Goal: Information Seeking & Learning: Check status

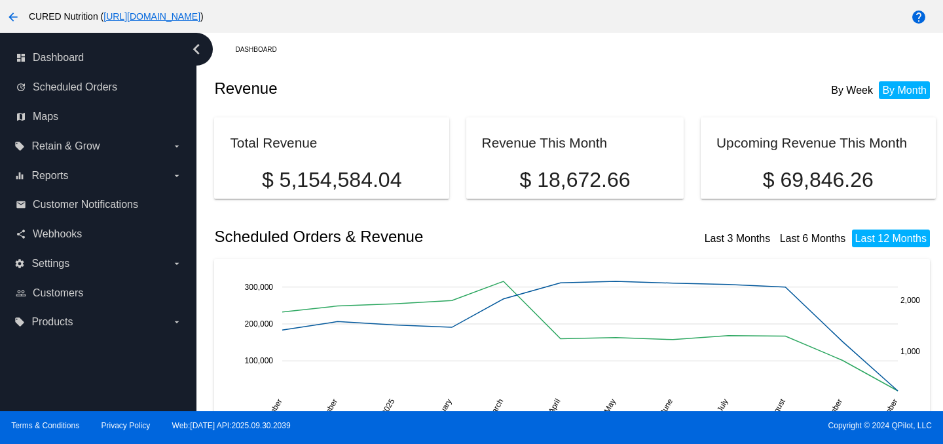
click at [821, 178] on p "$ 69,846.26" at bounding box center [818, 180] width 203 height 24
copy div "$ 69,846.26"
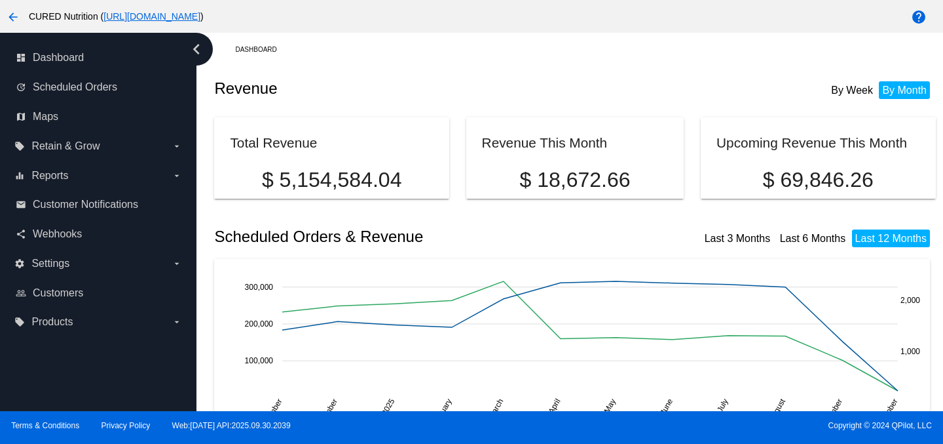
click at [551, 185] on p "$ 18,672.66" at bounding box center [575, 180] width 187 height 24
copy div "$ 18,672.66"
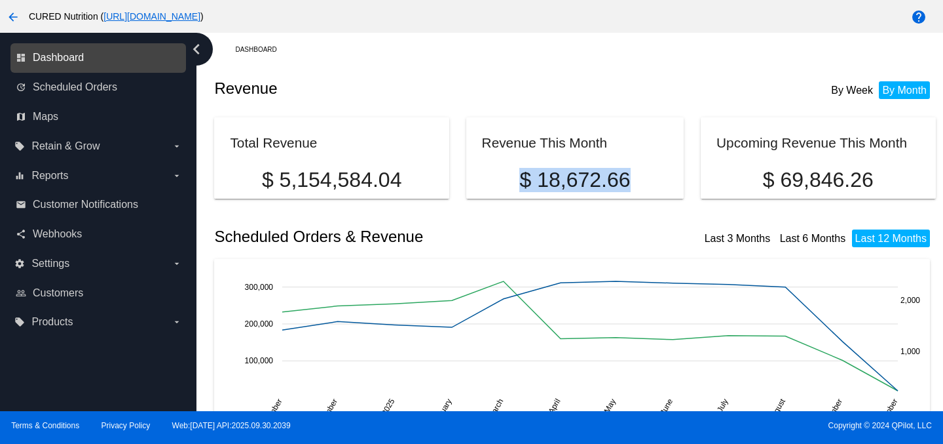
click at [77, 53] on span "Dashboard" at bounding box center [58, 58] width 51 height 12
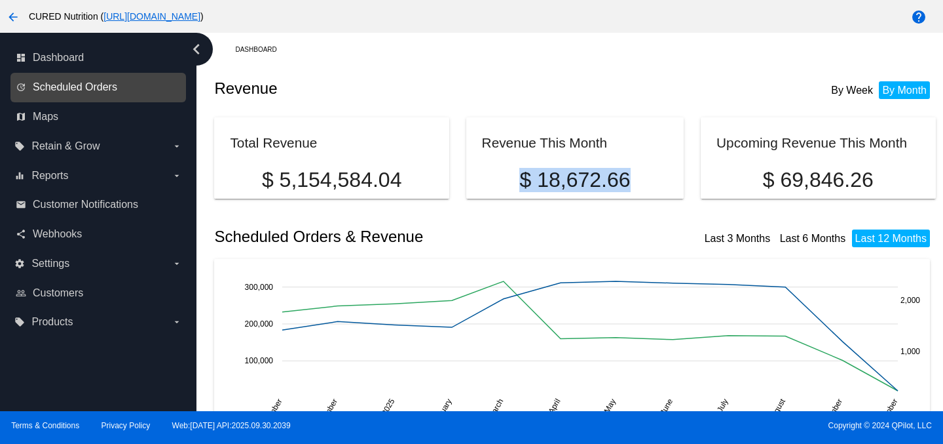
click at [109, 92] on span "Scheduled Orders" at bounding box center [75, 87] width 85 height 12
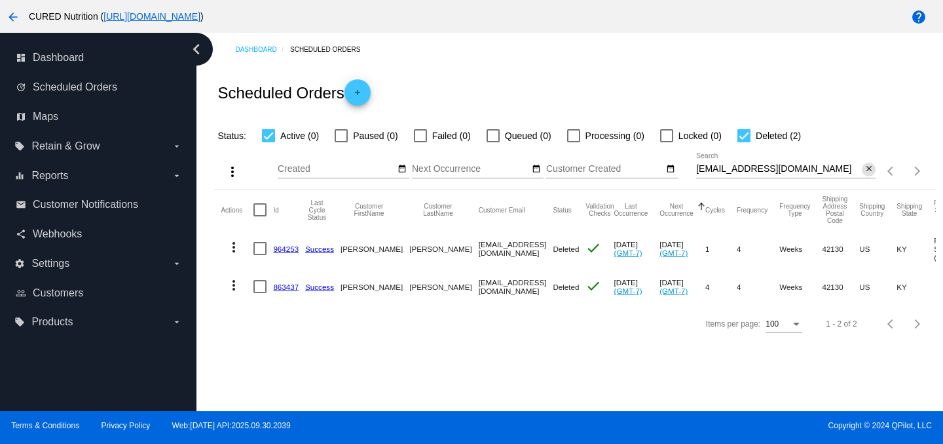
click at [868, 170] on mat-icon "close" at bounding box center [869, 169] width 9 height 10
click at [738, 136] on div at bounding box center [744, 135] width 13 height 13
click at [744, 142] on input "Deleted (2)" at bounding box center [744, 142] width 1 height 1
checkbox input "false"
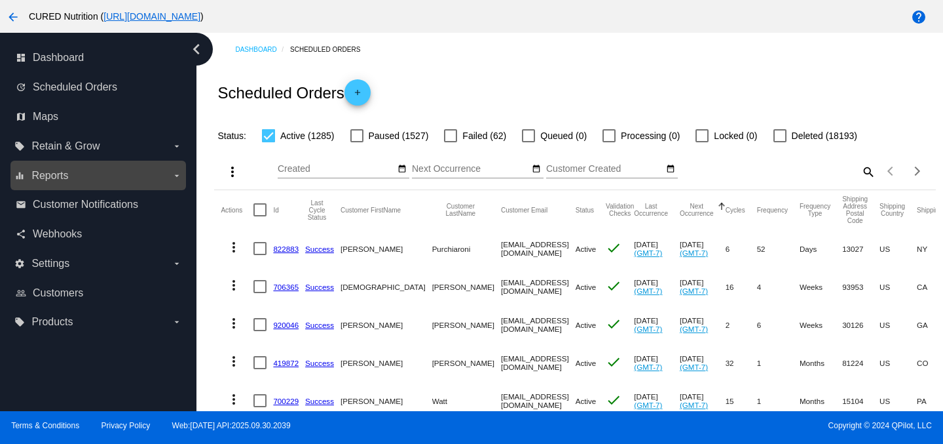
click at [100, 181] on label "equalizer Reports arrow_drop_down" at bounding box center [97, 175] width 167 height 21
click at [0, 0] on input "equalizer Reports arrow_drop_down" at bounding box center [0, 0] width 0 height 0
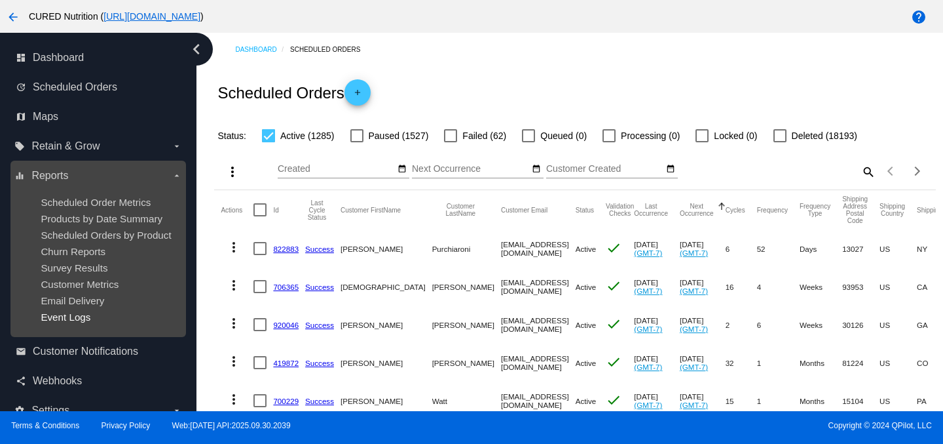
click at [57, 316] on span "Event Logs" at bounding box center [66, 316] width 50 height 11
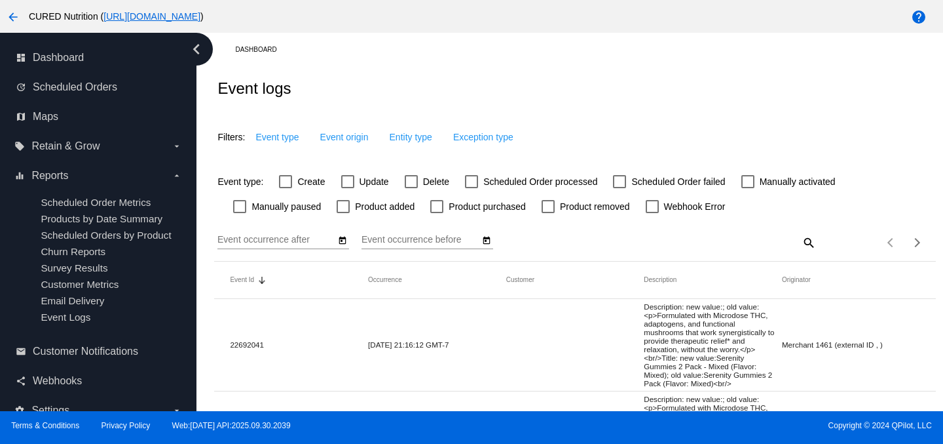
click at [423, 181] on label "Delete" at bounding box center [427, 182] width 45 height 16
click at [411, 188] on input "Delete" at bounding box center [411, 188] width 1 height 1
checkbox input "true"
click at [350, 140] on span "Event origin" at bounding box center [358, 137] width 48 height 10
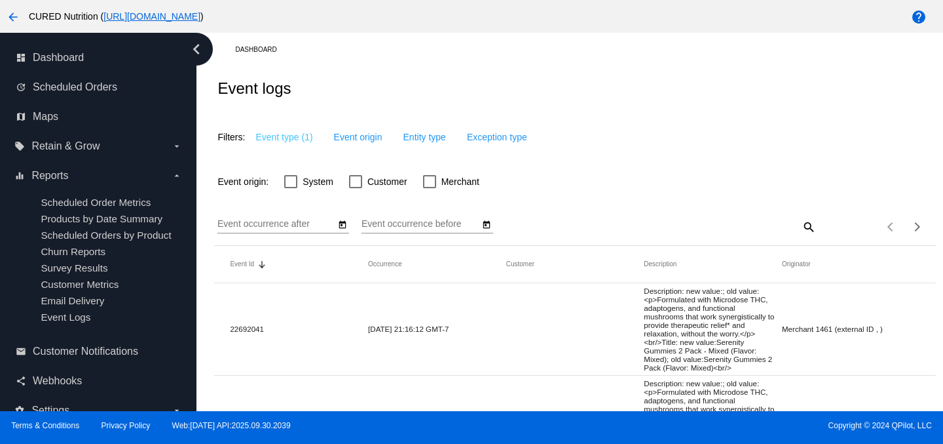
click at [354, 179] on div at bounding box center [355, 181] width 13 height 13
click at [355, 188] on input "Customer" at bounding box center [355, 188] width 1 height 1
checkbox input "true"
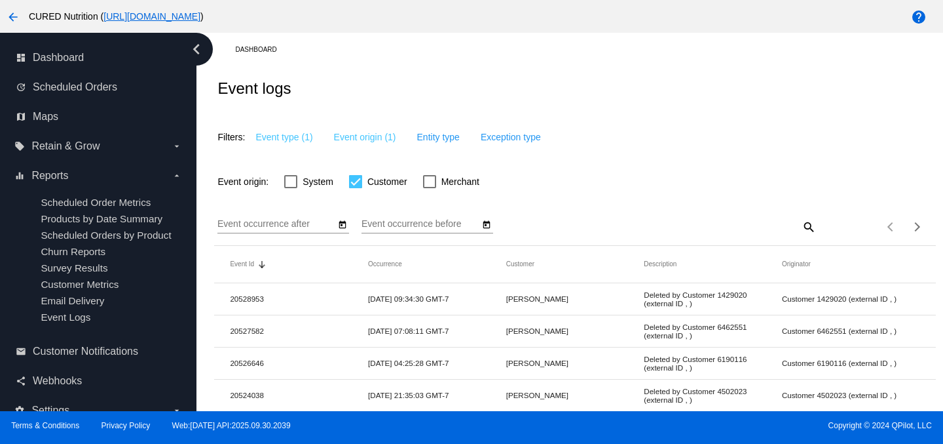
click at [347, 221] on mat-datepicker-toggle at bounding box center [342, 223] width 14 height 10
click at [339, 230] on icon "Open calendar" at bounding box center [342, 225] width 9 height 16
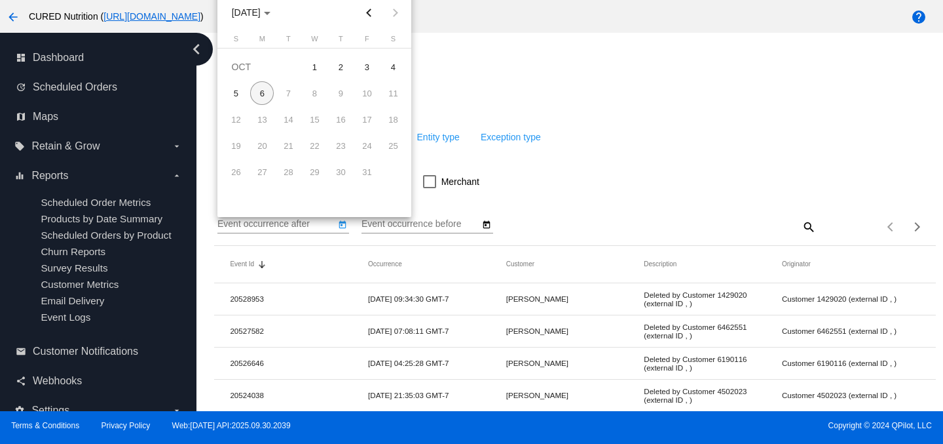
click at [368, 11] on button "Previous month" at bounding box center [369, 12] width 26 height 26
click at [262, 196] on div "29" at bounding box center [262, 198] width 24 height 24
type input "[DATE]"
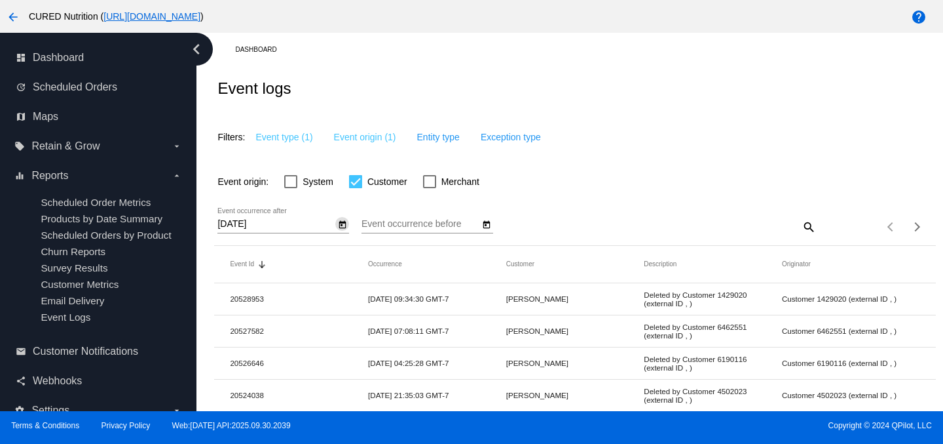
click at [478, 226] on input "Event occurrence before" at bounding box center [421, 224] width 118 height 10
click at [482, 226] on icon "Open calendar" at bounding box center [486, 225] width 9 height 16
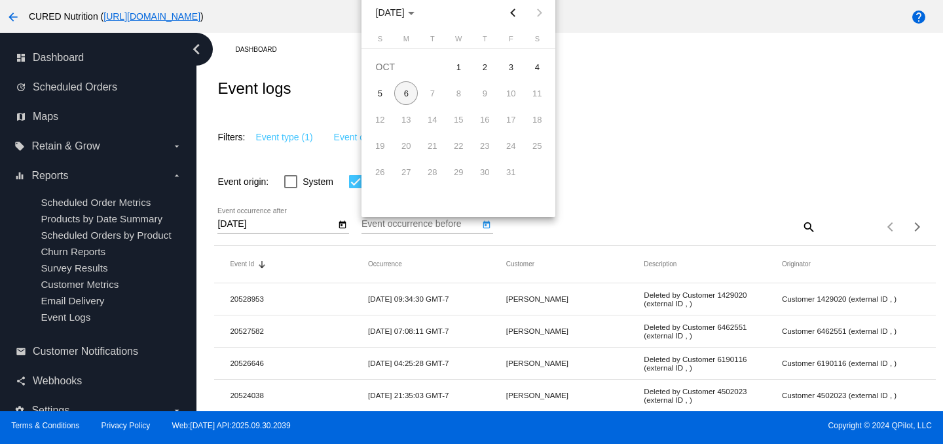
click at [399, 96] on div "6" at bounding box center [406, 93] width 24 height 24
type input "[DATE]"
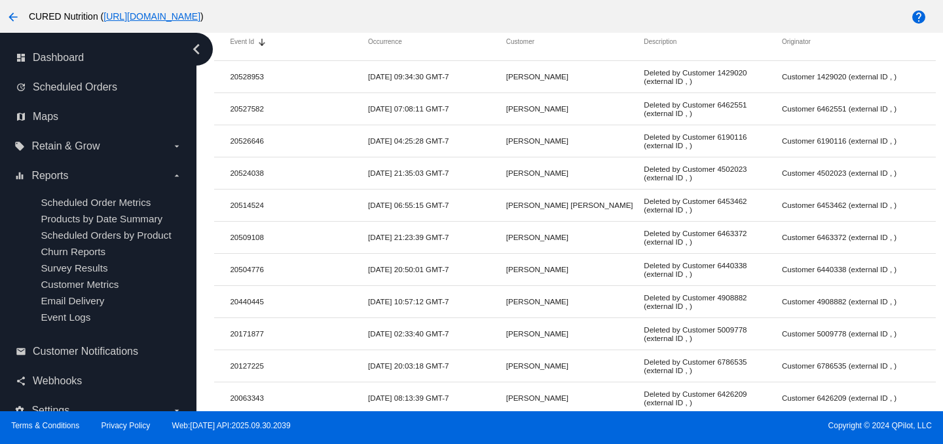
scroll to position [554, 0]
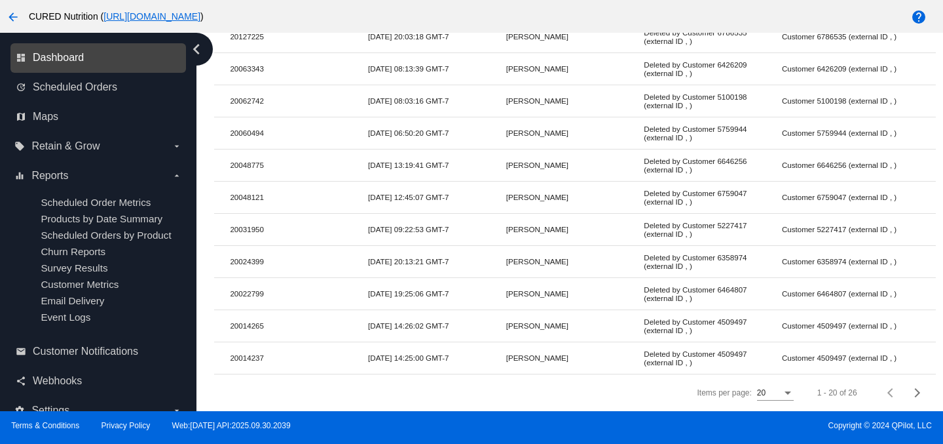
click at [81, 52] on span "Dashboard" at bounding box center [58, 58] width 51 height 12
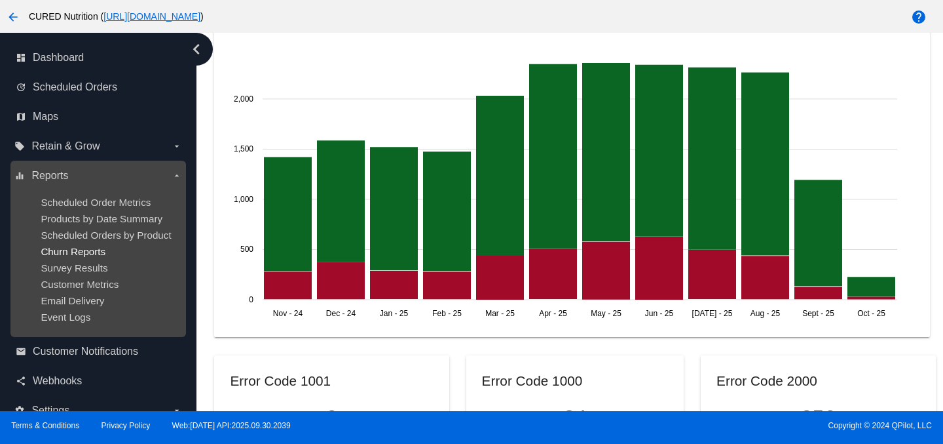
scroll to position [24, 0]
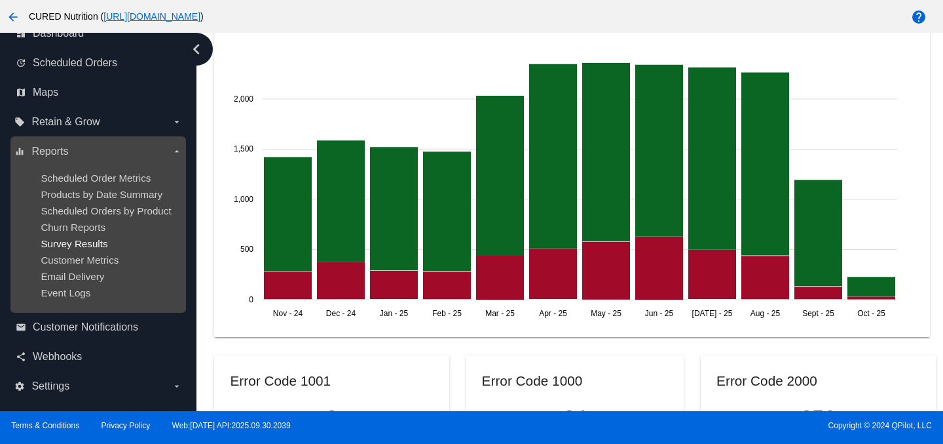
click at [77, 242] on span "Survey Results" at bounding box center [74, 243] width 67 height 11
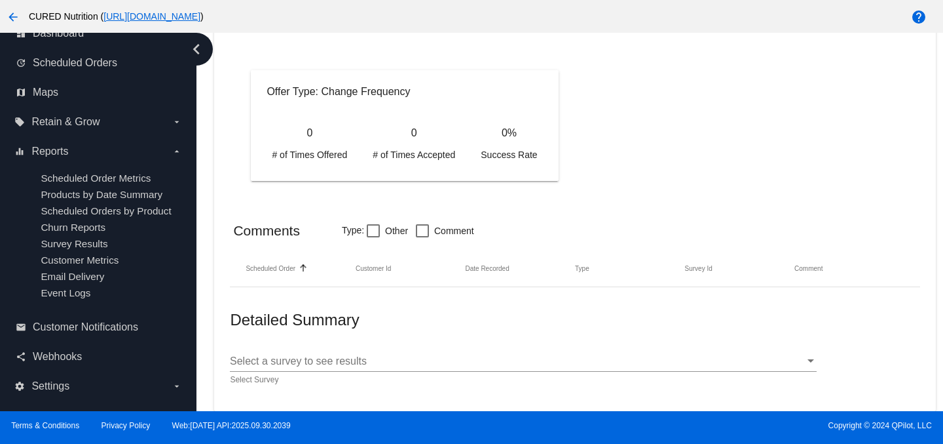
scroll to position [1142, 0]
click at [352, 353] on div "Select a survey to see results Select a survey to see results" at bounding box center [523, 356] width 586 height 29
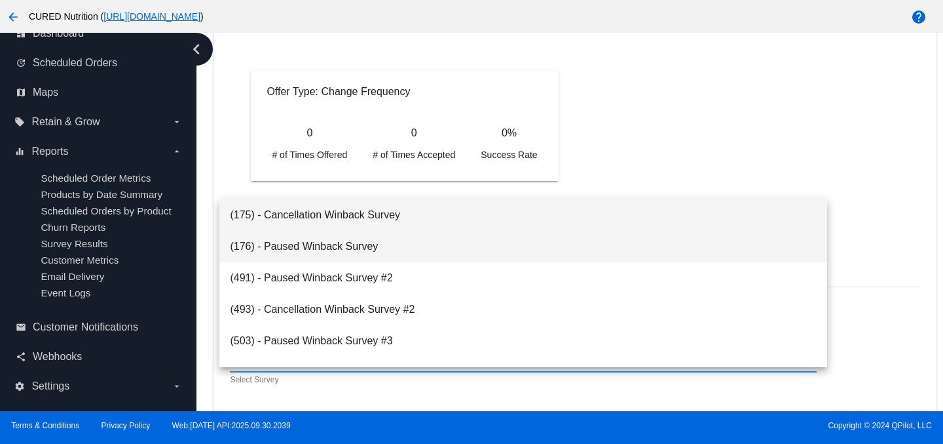
scroll to position [115, 0]
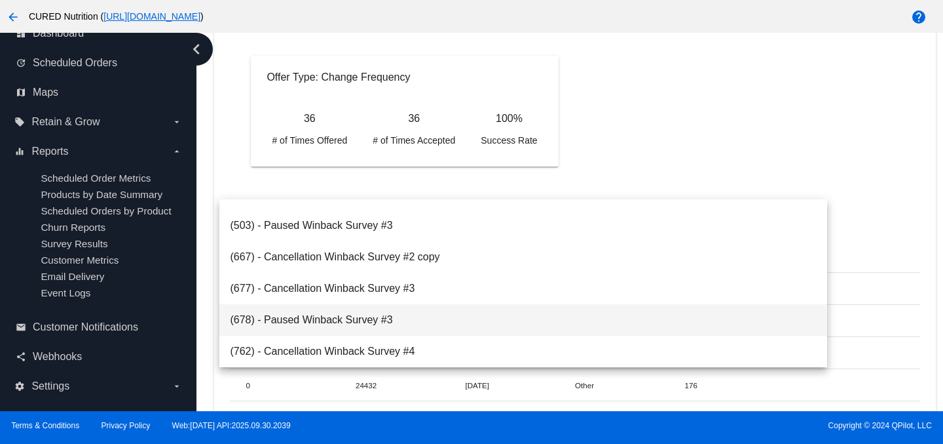
click at [335, 319] on span "(678) - Paused Winback Survey #3" at bounding box center [523, 319] width 586 height 31
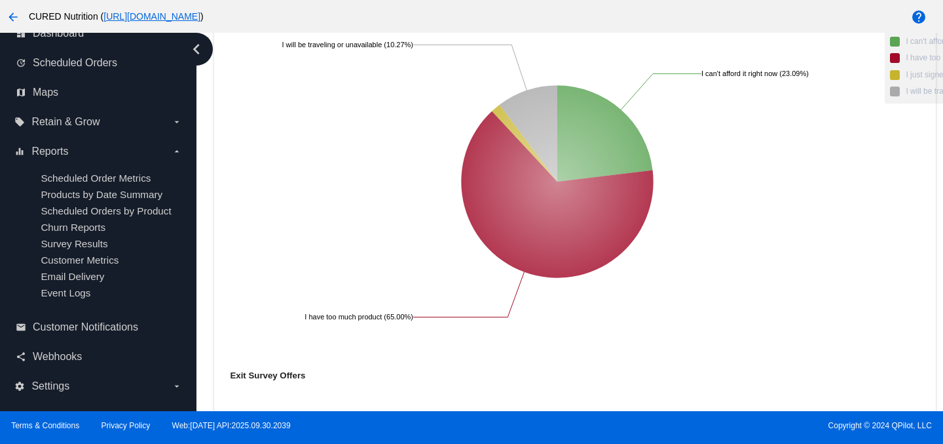
scroll to position [11561, 0]
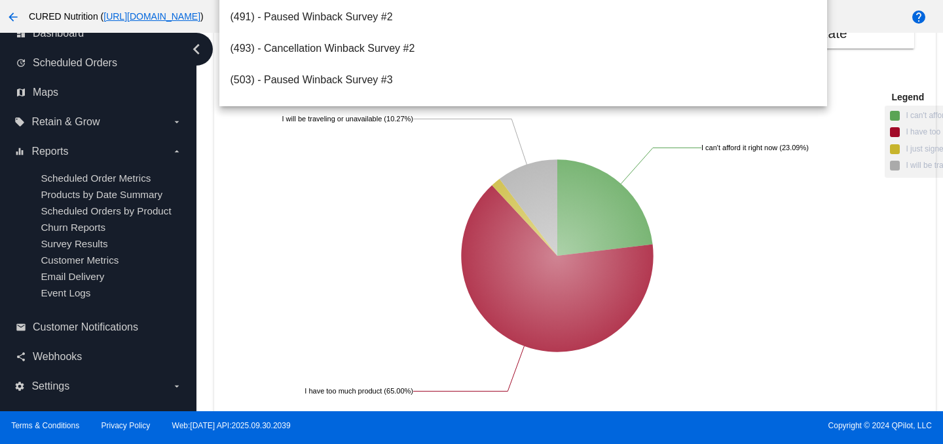
scroll to position [115, 0]
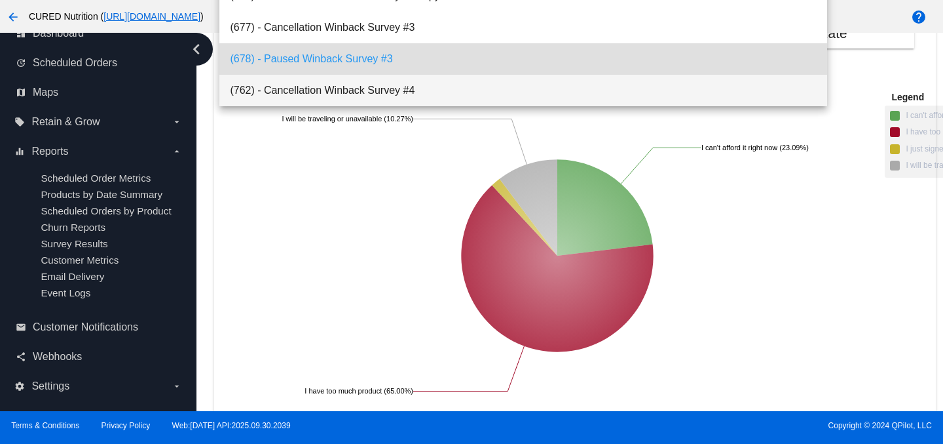
click at [354, 93] on span "(762) - Cancellation Winback Survey #4" at bounding box center [523, 90] width 586 height 31
